Goal: Transaction & Acquisition: Purchase product/service

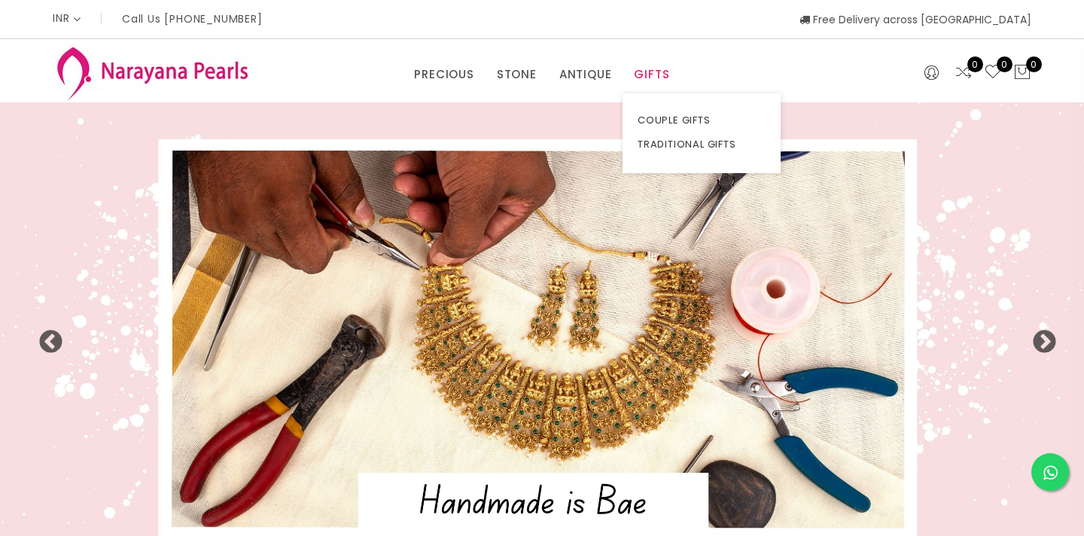
click at [651, 78] on link "GIFTS" at bounding box center [651, 74] width 35 height 23
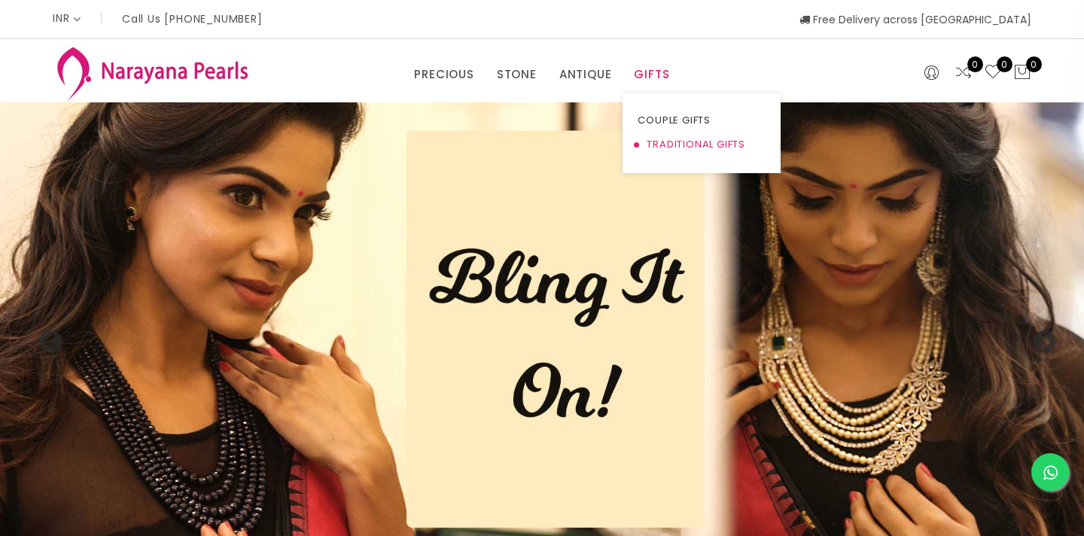
click at [654, 142] on link "TRADITIONAL GIFTS" at bounding box center [702, 145] width 128 height 24
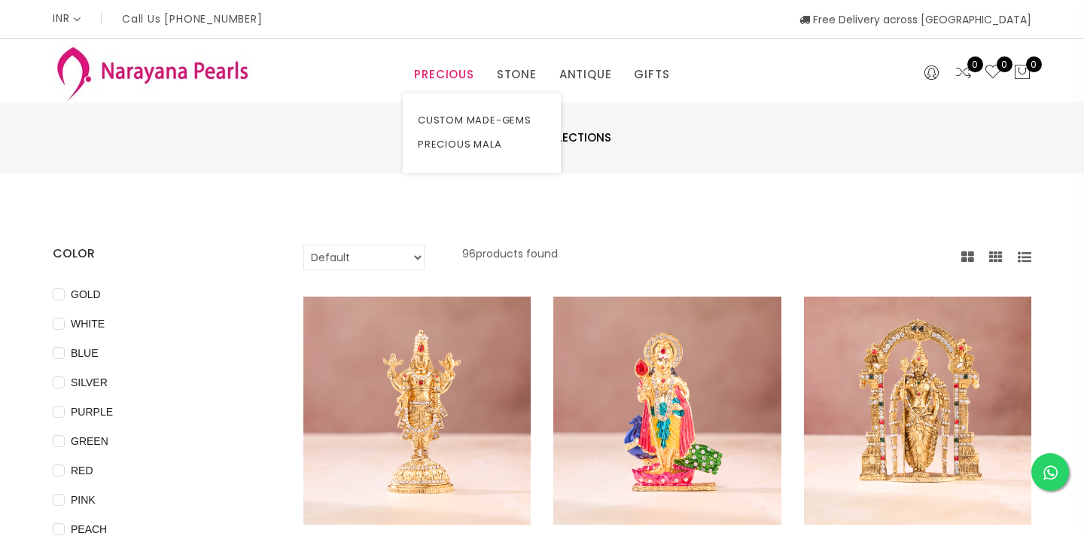
click at [435, 67] on link "PRECIOUS" at bounding box center [443, 74] width 59 height 23
click at [482, 147] on link "PRECIOUS MALA" at bounding box center [482, 145] width 128 height 24
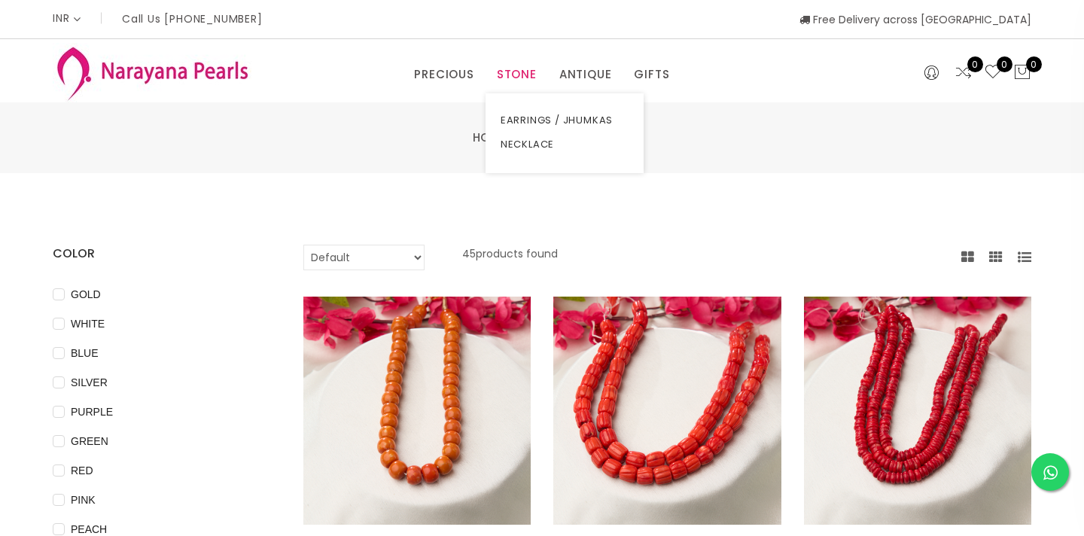
click at [518, 83] on link "STONE" at bounding box center [517, 74] width 40 height 23
click at [515, 119] on link "EARRINGS / JHUMKAS" at bounding box center [565, 120] width 128 height 24
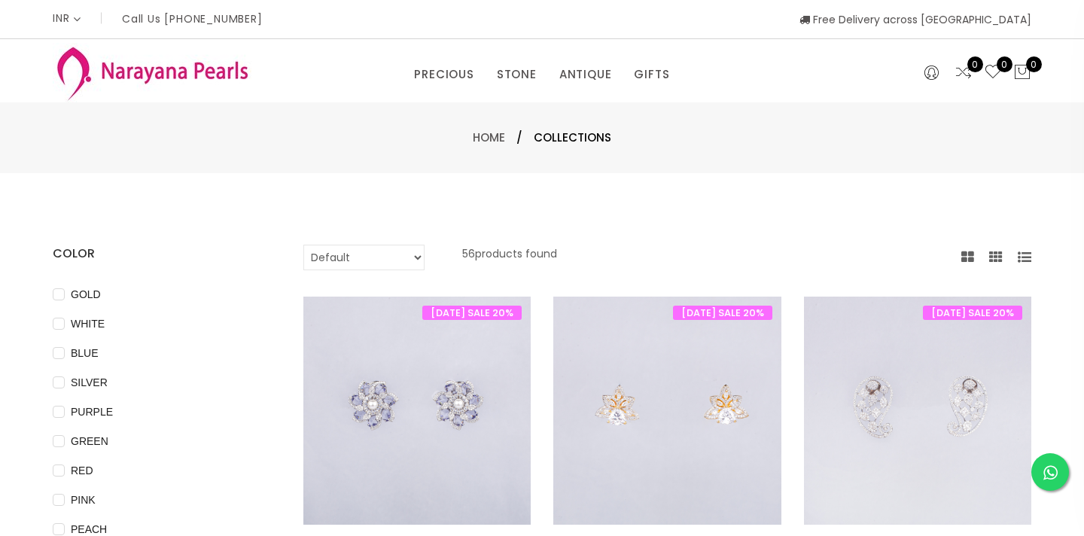
click at [365, 255] on select "Default Price - High to Low Price - Low to High" at bounding box center [363, 258] width 121 height 26
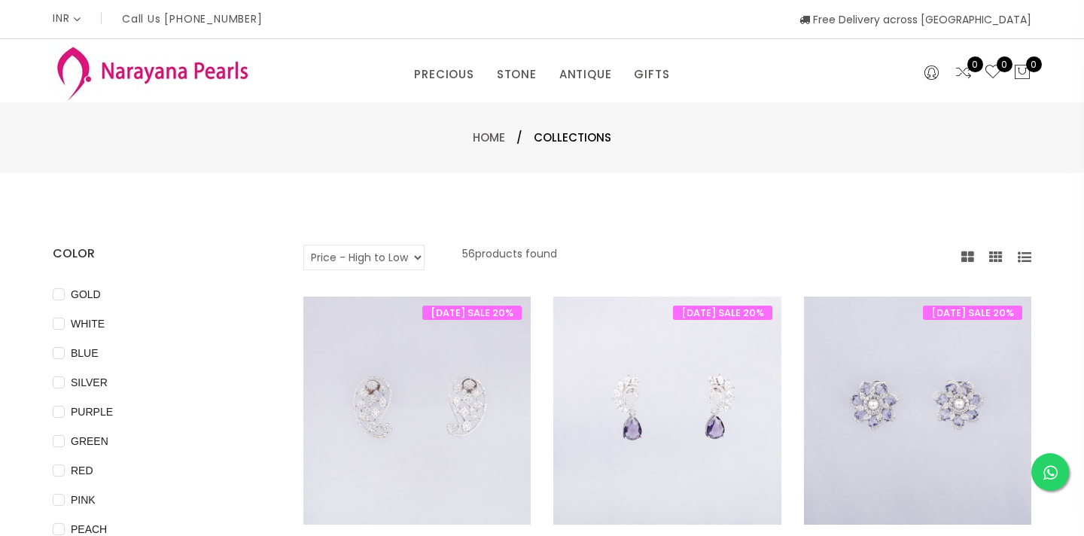
click at [347, 261] on select "Default Price - High to Low Price - Low to High" at bounding box center [363, 258] width 121 height 26
select select "priceLowToHigh"
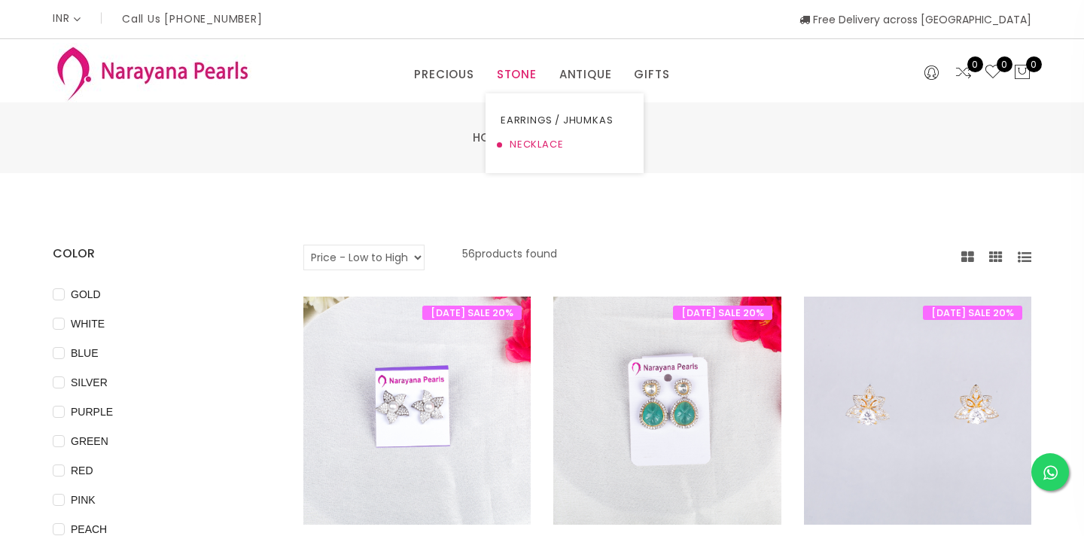
click at [515, 148] on link "NECKLACE" at bounding box center [565, 145] width 128 height 24
click at [524, 142] on link "NECKLACE" at bounding box center [565, 145] width 128 height 24
click at [545, 151] on link "NECKLACE" at bounding box center [565, 145] width 128 height 24
click at [531, 142] on link "NECKLACE" at bounding box center [565, 145] width 128 height 24
click at [517, 70] on link "STONE" at bounding box center [517, 74] width 40 height 23
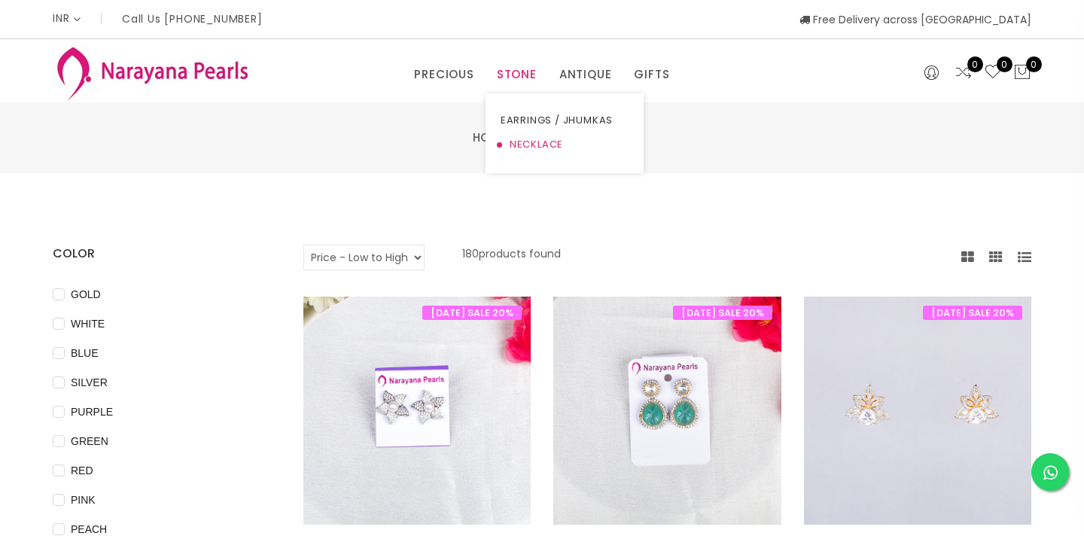
click at [528, 137] on link "NECKLACE" at bounding box center [565, 145] width 128 height 24
click at [598, 77] on link "ANTIQUE" at bounding box center [585, 74] width 53 height 23
click at [596, 123] on link "EARRINGS / JHUMKAS" at bounding box center [627, 120] width 128 height 24
click at [592, 145] on link "NECKLACE" at bounding box center [627, 145] width 128 height 24
click at [197, 71] on img at bounding box center [152, 72] width 199 height 59
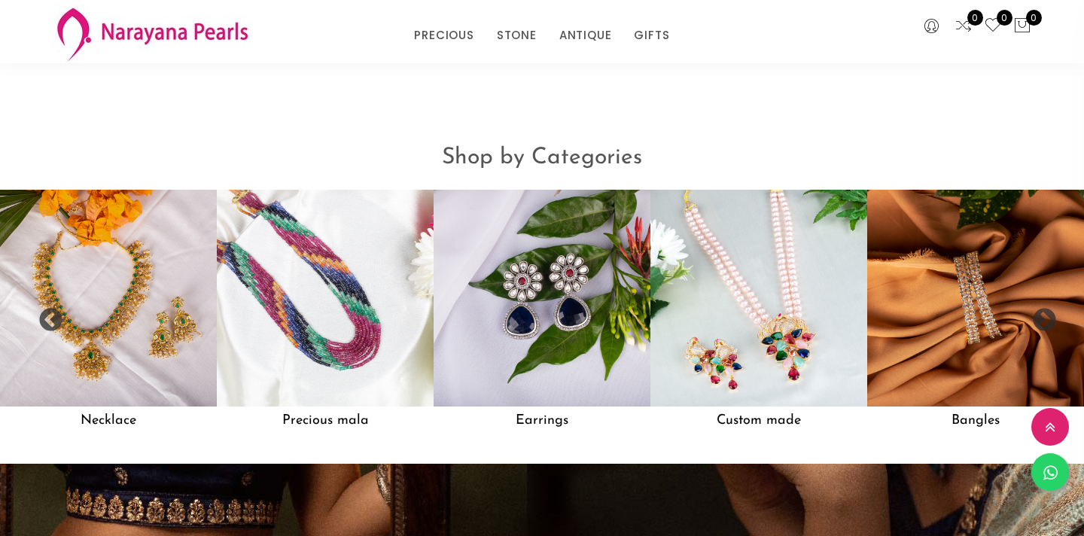
scroll to position [1186, 0]
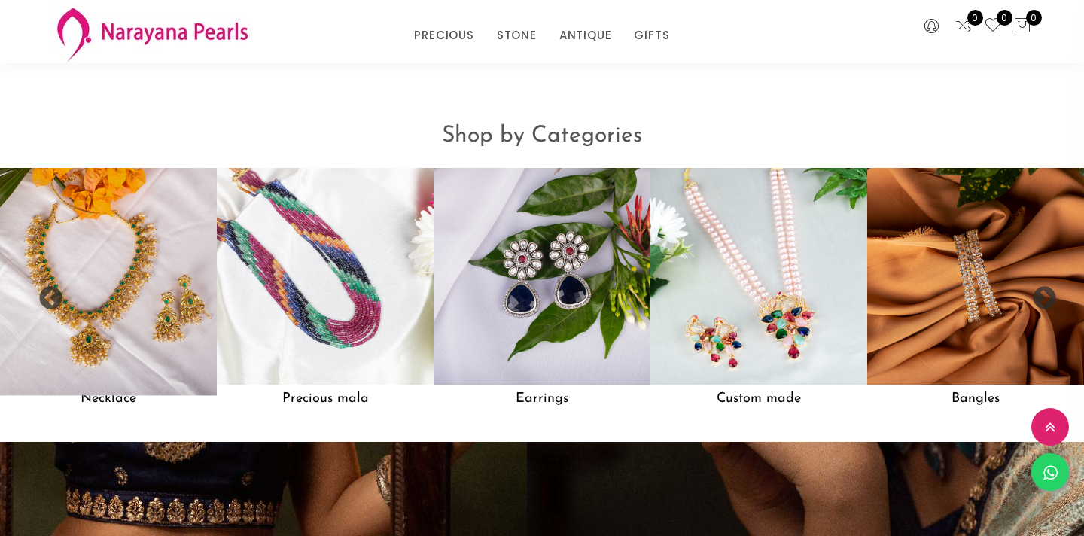
click at [95, 304] on img at bounding box center [108, 276] width 239 height 239
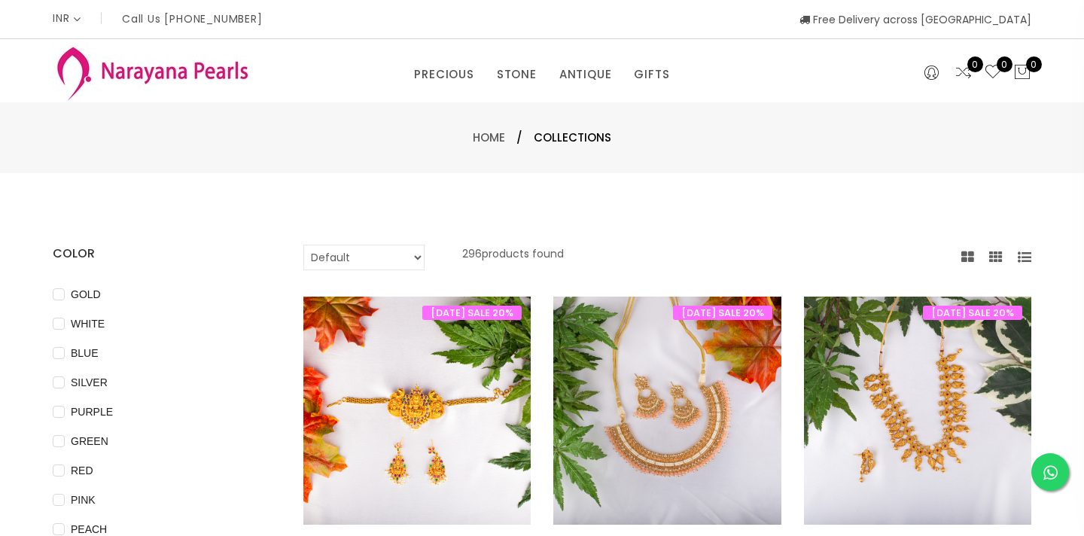
click at [356, 253] on select "Default Price - High to Low Price - Low to High" at bounding box center [363, 258] width 121 height 26
select select "priceLowToHigh"
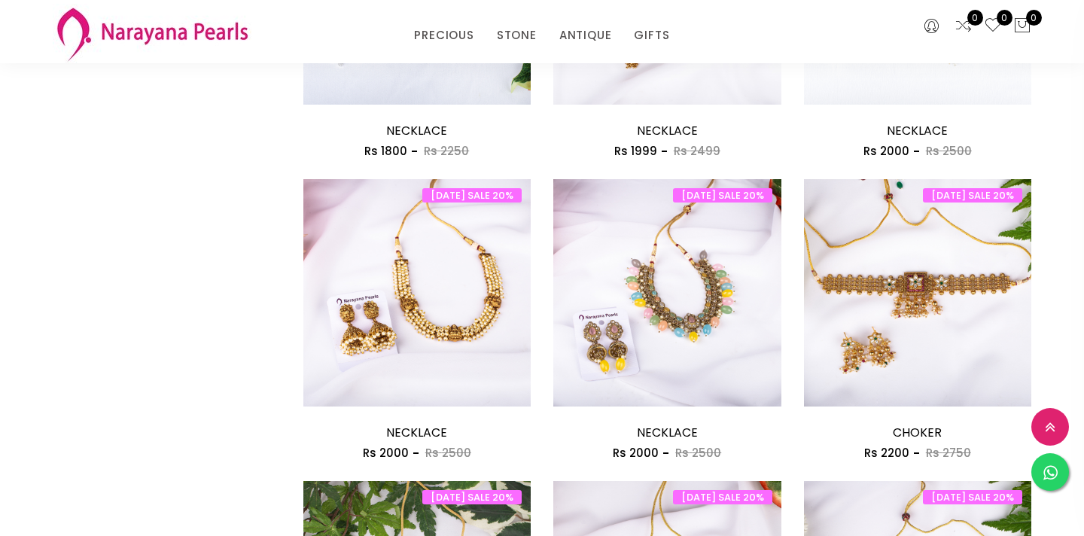
scroll to position [974, 0]
